Goal: Task Accomplishment & Management: Use online tool/utility

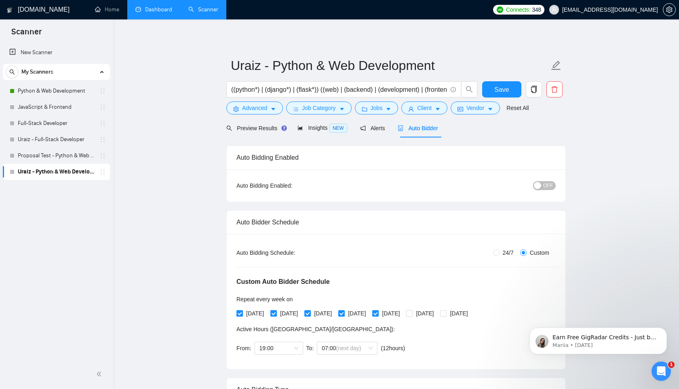
click at [141, 6] on link "Dashboard" at bounding box center [153, 9] width 37 height 7
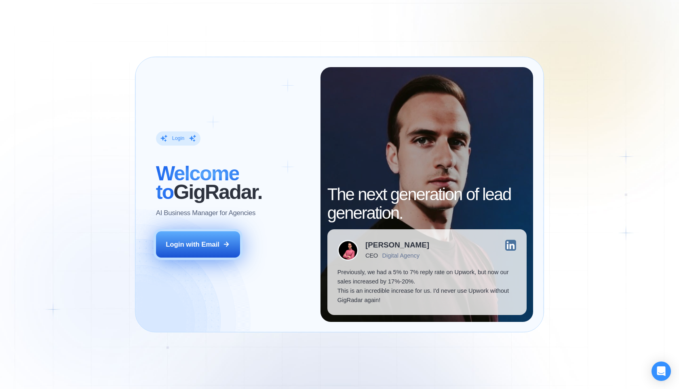
click at [206, 248] on div "Login with Email" at bounding box center [193, 244] width 54 height 9
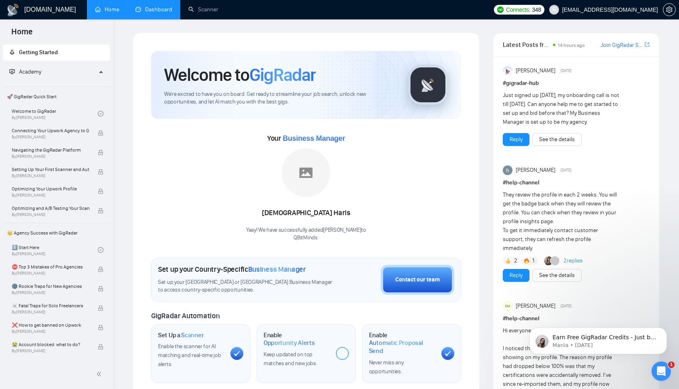
click at [146, 12] on link "Dashboard" at bounding box center [153, 9] width 37 height 7
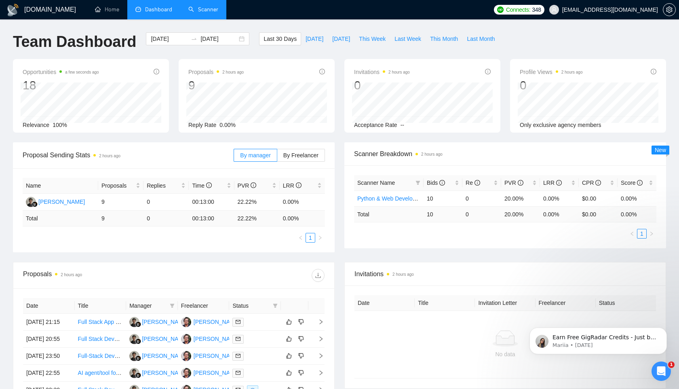
click at [208, 11] on link "Scanner" at bounding box center [203, 9] width 30 height 7
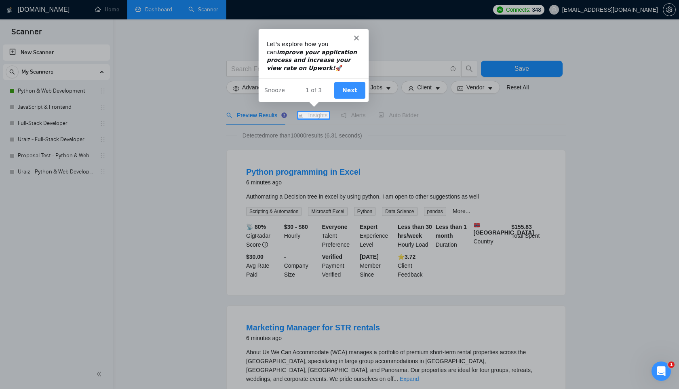
click at [353, 90] on button "Next" at bounding box center [348, 89] width 31 height 17
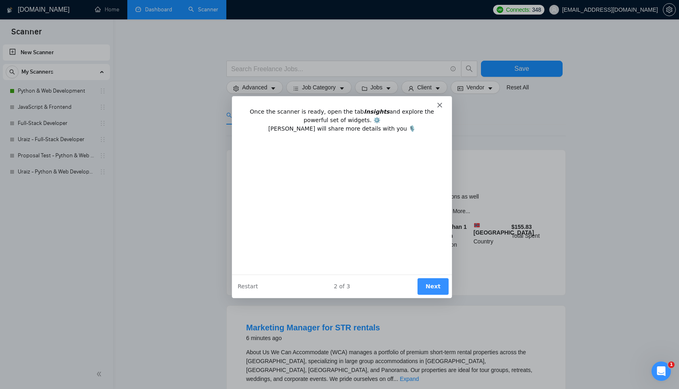
click at [439, 103] on polygon "Close" at bounding box center [439, 104] width 5 height 5
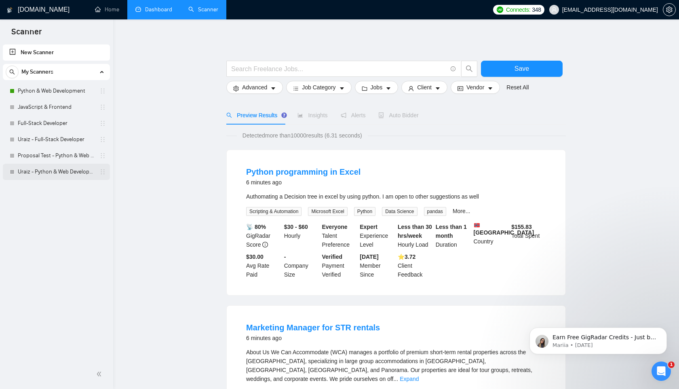
click at [36, 172] on link "Uraiz - Python & Web Development" at bounding box center [56, 172] width 77 height 16
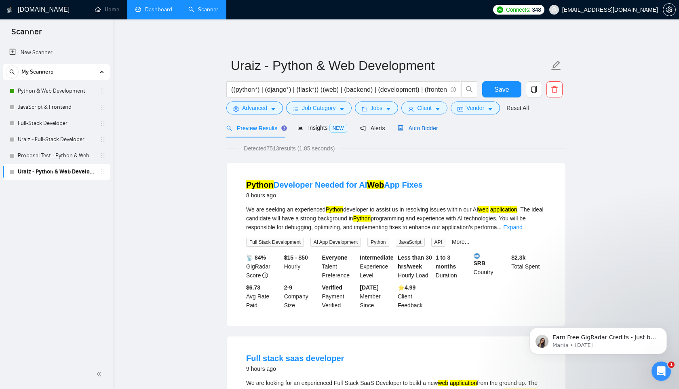
click at [426, 126] on span "Auto Bidder" at bounding box center [417, 128] width 40 height 6
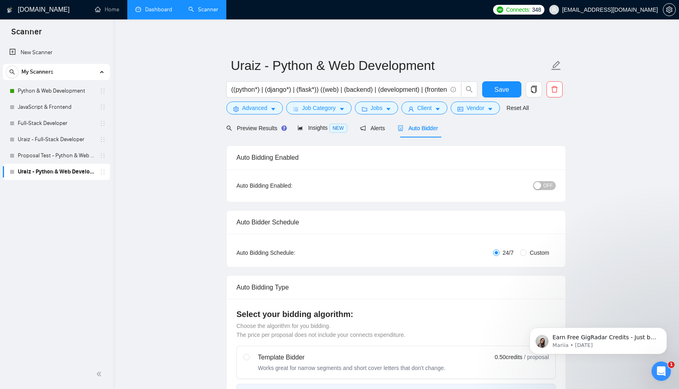
radio input "false"
radio input "true"
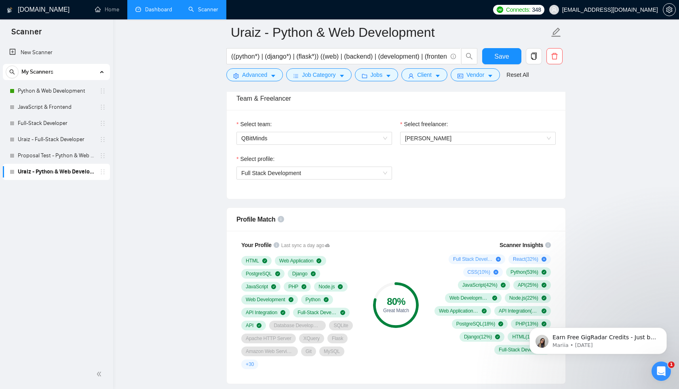
scroll to position [650, 0]
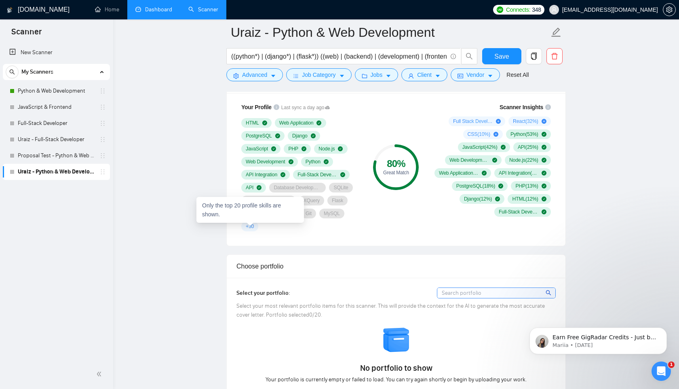
click at [251, 227] on span "+ 30" at bounding box center [250, 226] width 8 height 6
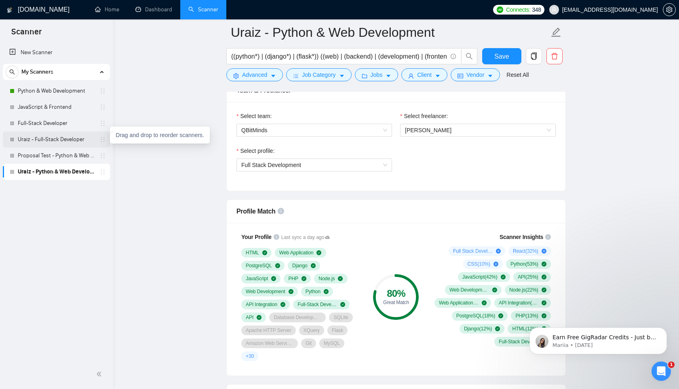
scroll to position [488, 0]
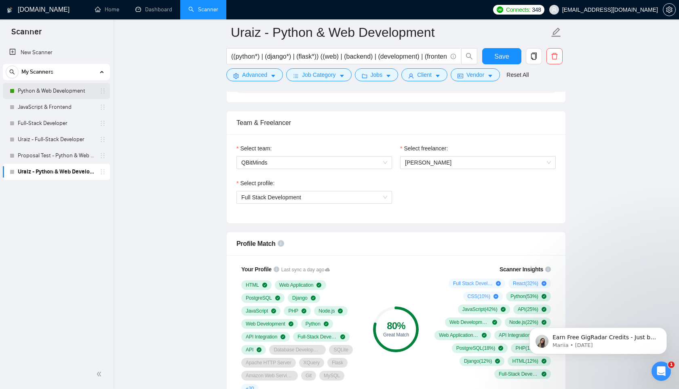
click at [29, 91] on link "Python & Web Development" at bounding box center [56, 91] width 77 height 16
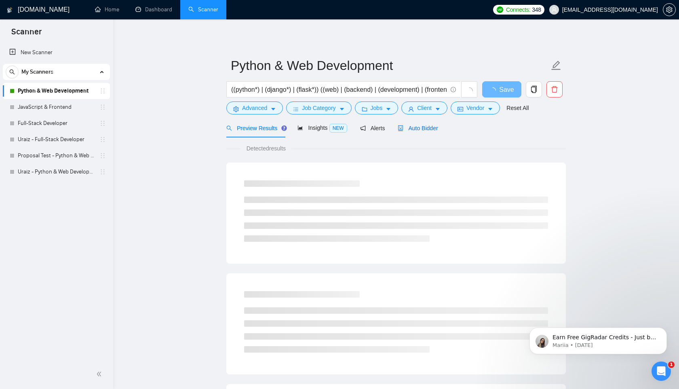
click at [416, 128] on span "Auto Bidder" at bounding box center [417, 128] width 40 height 6
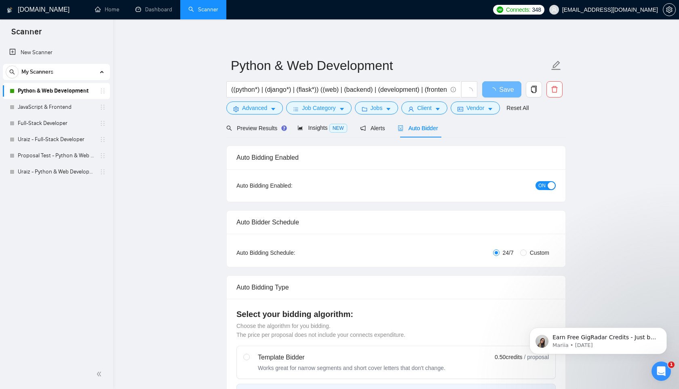
radio input "false"
radio input "true"
checkbox input "true"
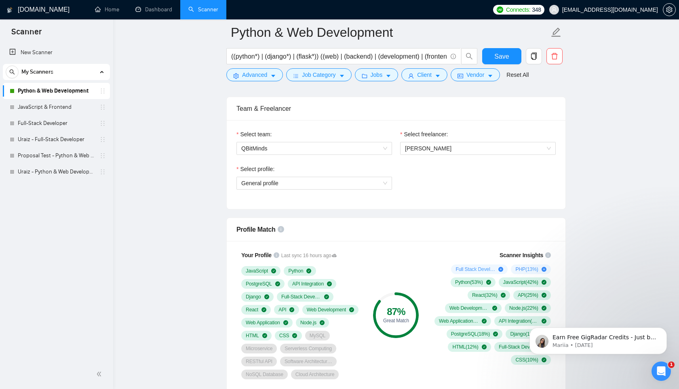
scroll to position [498, 0]
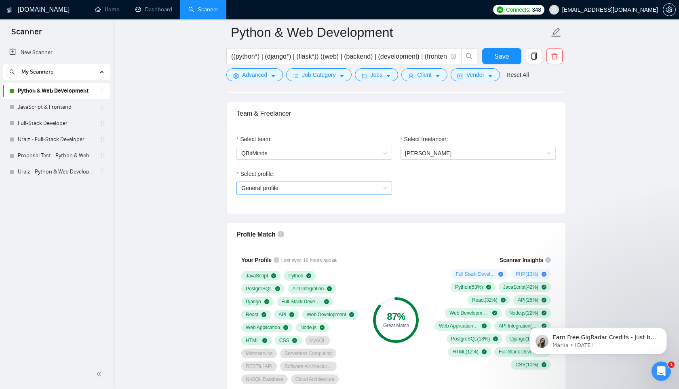
click at [385, 191] on span "General profile" at bounding box center [314, 188] width 146 height 12
click at [451, 191] on div "Select profile: General profile" at bounding box center [395, 186] width 327 height 35
click at [34, 169] on link "Uraiz - Python & Web Development" at bounding box center [56, 172] width 77 height 16
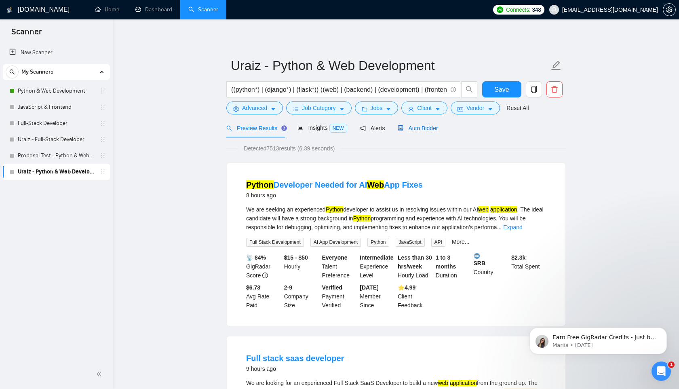
click at [422, 125] on span "Auto Bidder" at bounding box center [417, 128] width 40 height 6
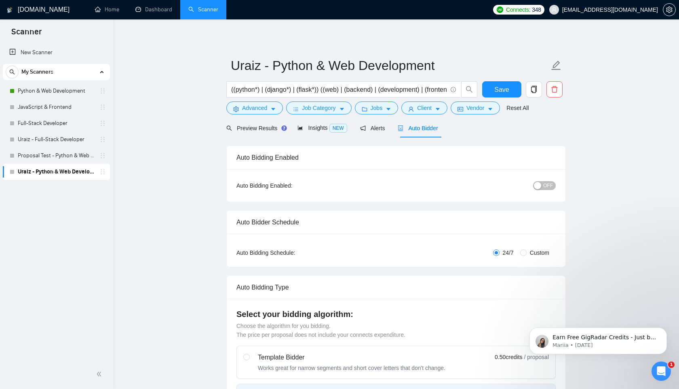
radio input "false"
radio input "true"
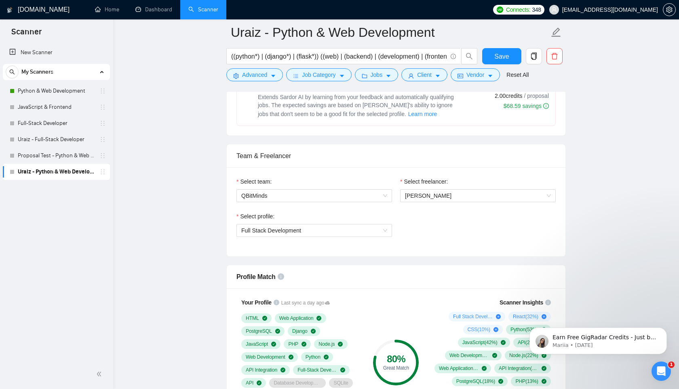
scroll to position [416, 0]
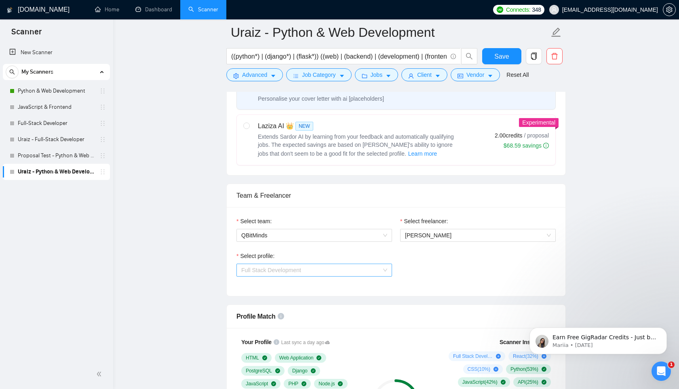
click at [331, 273] on span "Full Stack Development" at bounding box center [314, 270] width 146 height 12
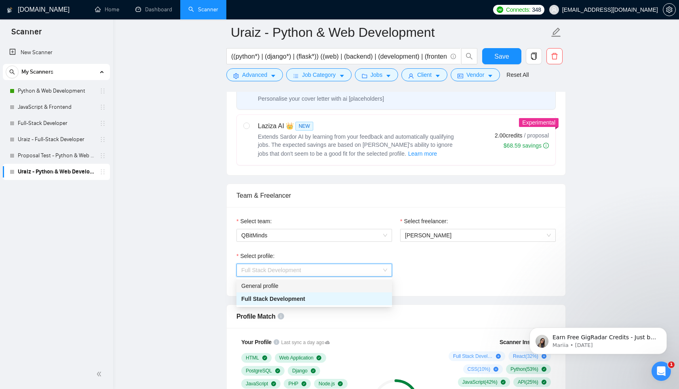
click at [311, 286] on div "General profile" at bounding box center [314, 285] width 146 height 9
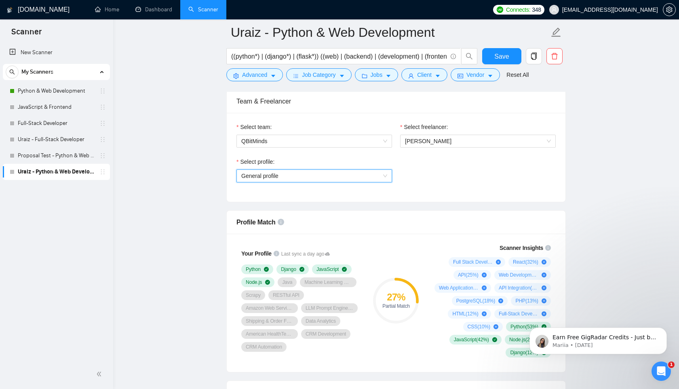
scroll to position [488, 0]
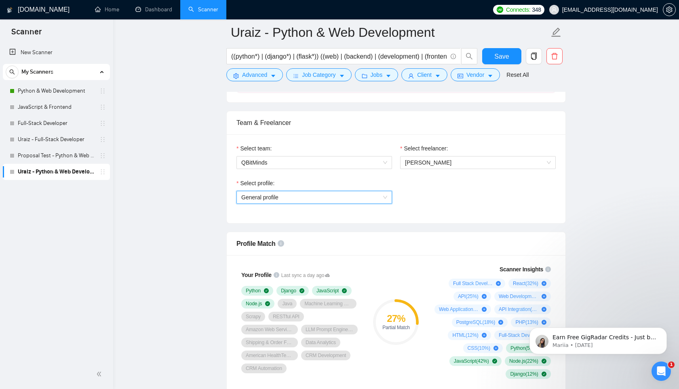
click at [362, 194] on span "General profile" at bounding box center [314, 197] width 146 height 12
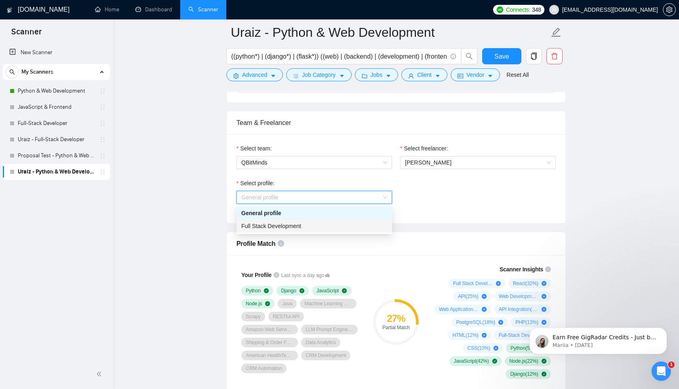
click at [313, 224] on div "Full Stack Development" at bounding box center [314, 225] width 146 height 9
